Goal: Find specific page/section: Find specific page/section

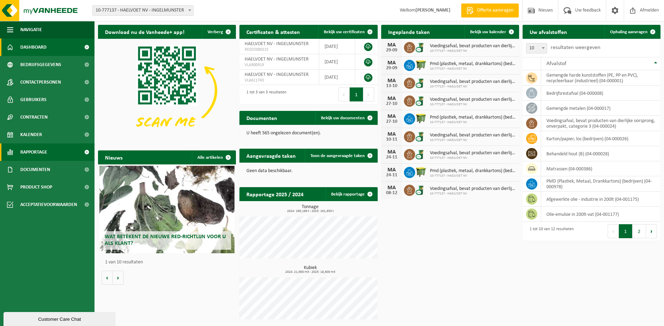
click at [35, 151] on span "Rapportage" at bounding box center [33, 151] width 27 height 17
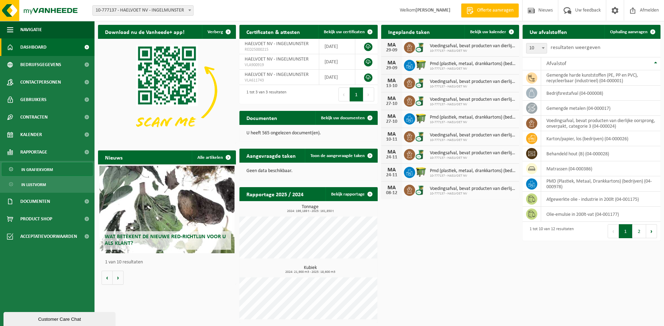
click at [31, 168] on span "In grafiekvorm" at bounding box center [36, 169] width 31 height 13
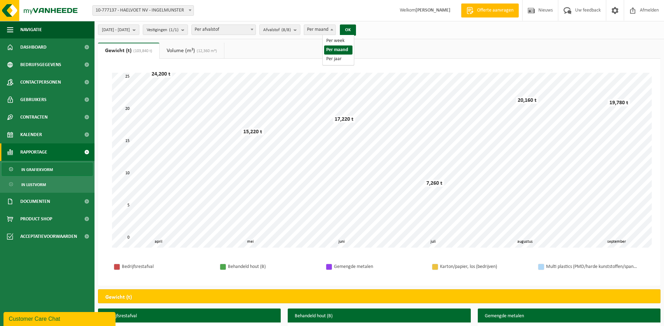
click at [335, 28] on span at bounding box center [331, 29] width 7 height 9
select select "1"
click at [356, 30] on button "OK" at bounding box center [348, 29] width 16 height 11
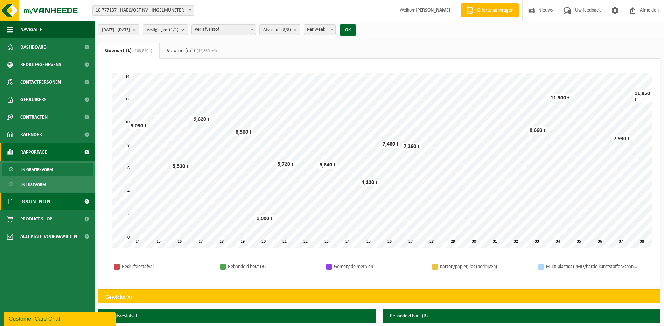
click at [31, 199] on span "Documenten" at bounding box center [35, 201] width 30 height 17
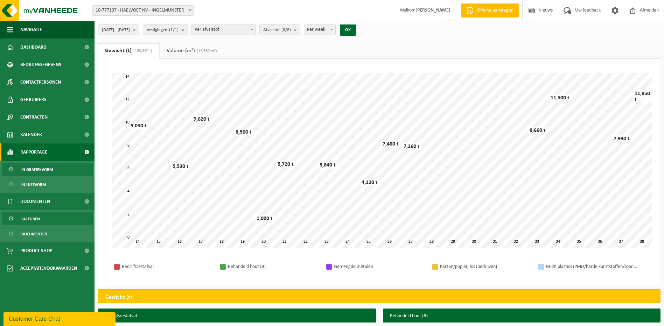
click at [30, 215] on span "Facturen" at bounding box center [30, 218] width 19 height 13
